Goal: Find specific page/section: Find specific page/section

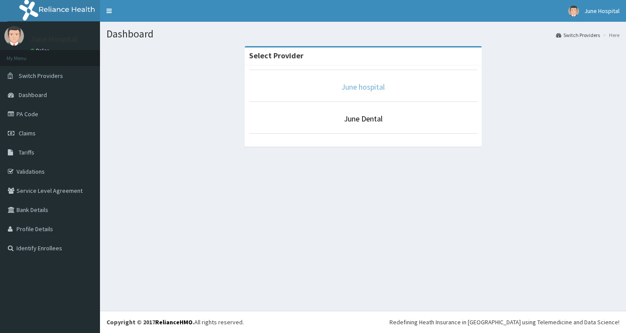
click at [379, 83] on link "June hospital" at bounding box center [362, 87] width 43 height 10
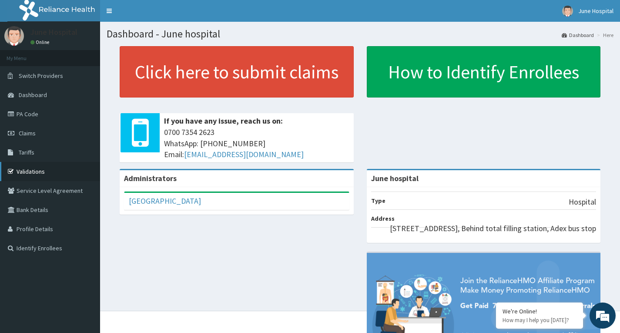
click at [35, 172] on link "Validations" at bounding box center [50, 171] width 100 height 19
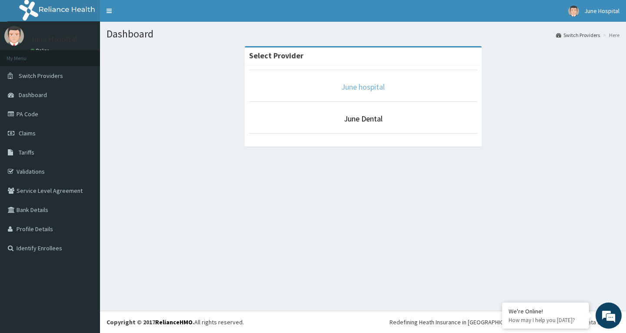
click at [366, 86] on link "June hospital" at bounding box center [362, 87] width 43 height 10
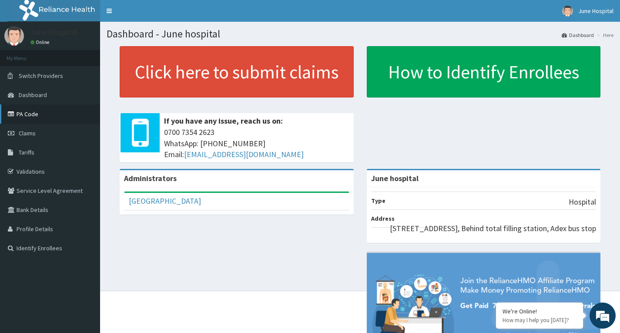
click at [28, 115] on link "PA Code" at bounding box center [50, 113] width 100 height 19
